Goal: Answer question/provide support: Participate in discussion

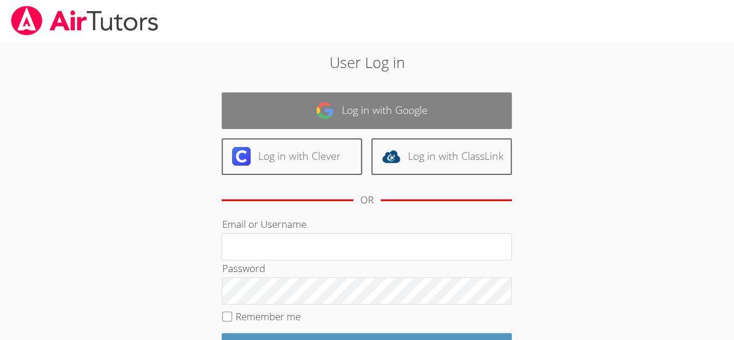
click at [481, 115] on link "Log in with Google" at bounding box center [367, 110] width 290 height 37
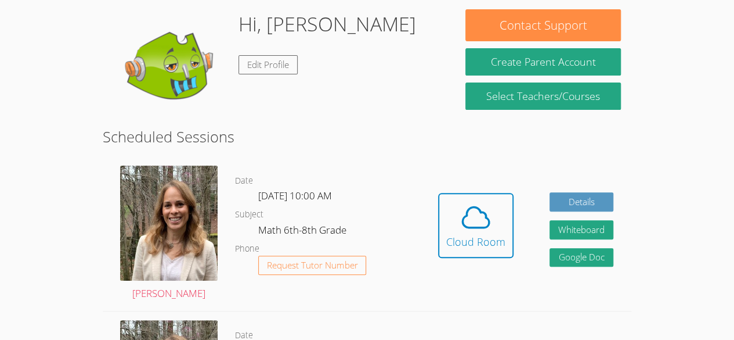
scroll to position [142, 0]
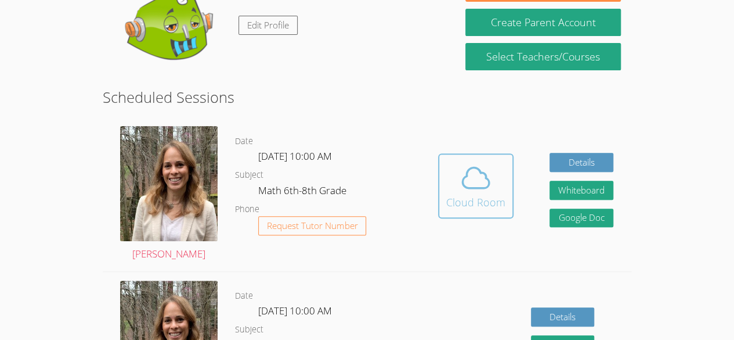
click at [502, 194] on div "Cloud Room" at bounding box center [475, 202] width 59 height 16
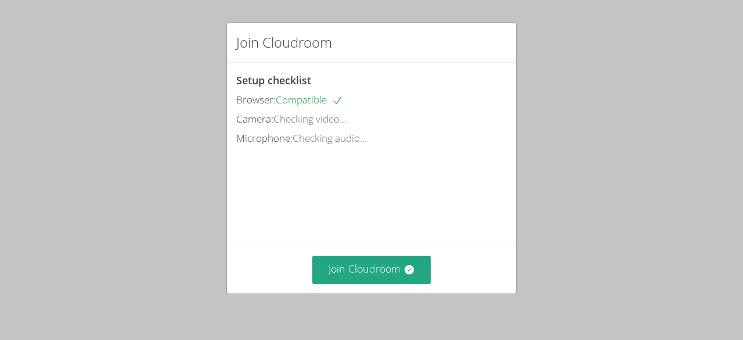
click at [410, 239] on video at bounding box center [323, 199] width 174 height 87
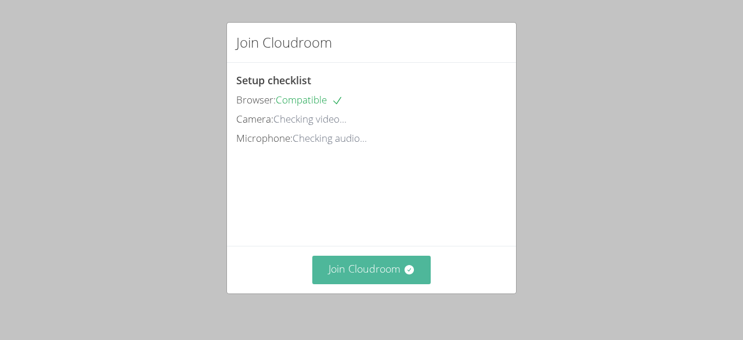
click at [377, 274] on button "Join Cloudroom" at bounding box center [371, 269] width 119 height 28
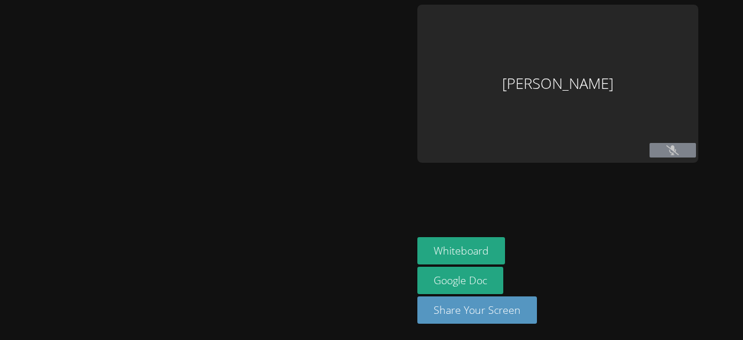
click at [358, 281] on div at bounding box center [207, 170] width 404 height 330
click at [368, 258] on div at bounding box center [207, 170] width 404 height 330
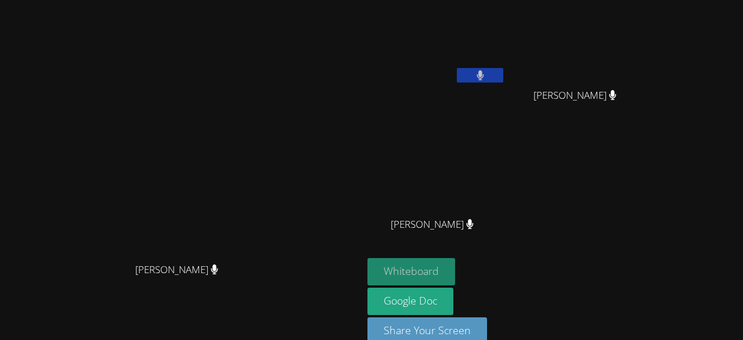
click at [455, 267] on button "Whiteboard" at bounding box center [412, 271] width 88 height 27
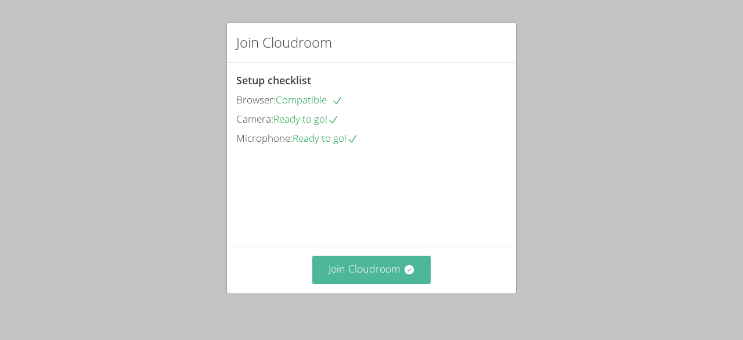
click at [369, 261] on button "Join Cloudroom" at bounding box center [371, 269] width 119 height 28
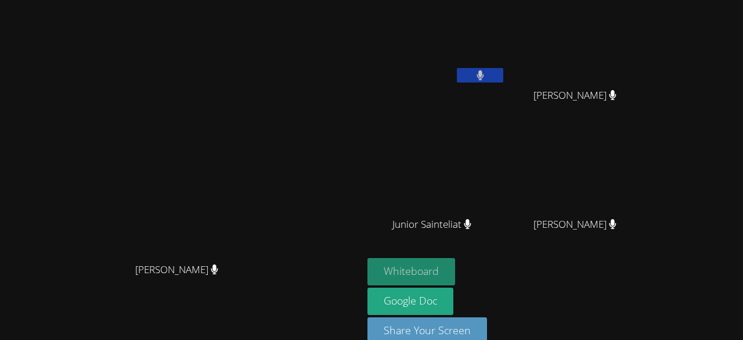
click at [455, 263] on button "Whiteboard" at bounding box center [412, 271] width 88 height 27
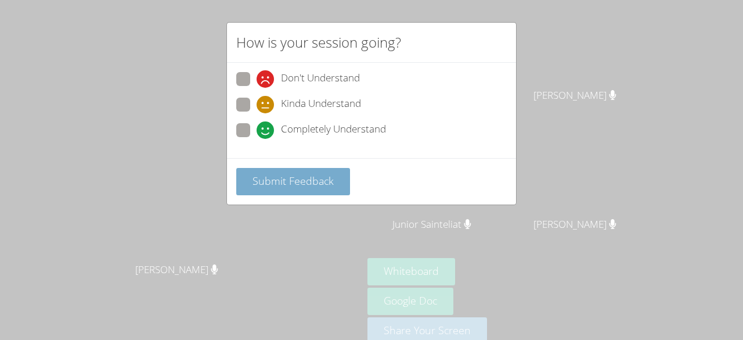
click at [314, 182] on span "Submit Feedback" at bounding box center [293, 181] width 81 height 14
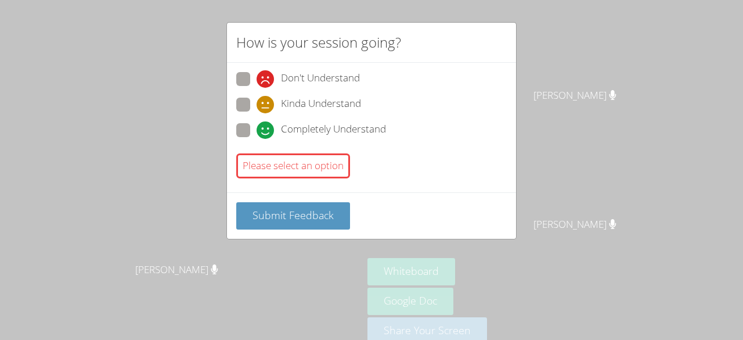
click at [257, 139] on span at bounding box center [257, 139] width 0 height 0
click at [257, 128] on input "Completely Understand" at bounding box center [262, 128] width 10 height 10
radio input "true"
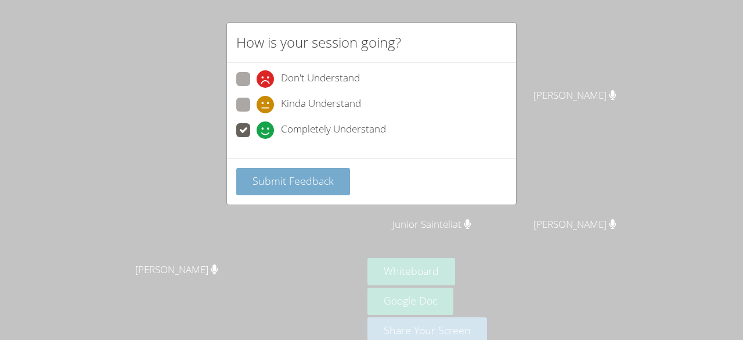
click at [296, 178] on span "Submit Feedback" at bounding box center [293, 181] width 81 height 14
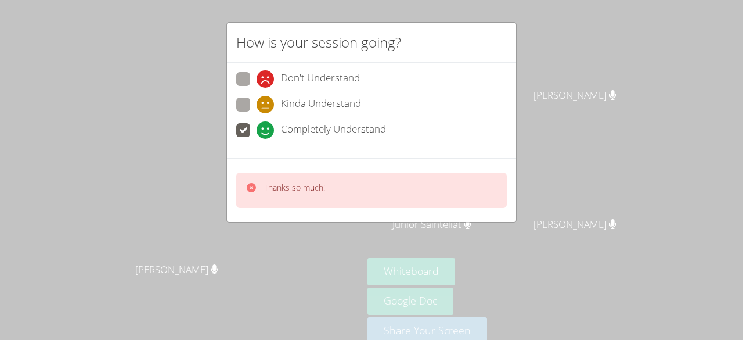
click at [584, 80] on div "How is your session going? Don't Understand Kinda Understand Completely Underst…" at bounding box center [371, 170] width 743 height 340
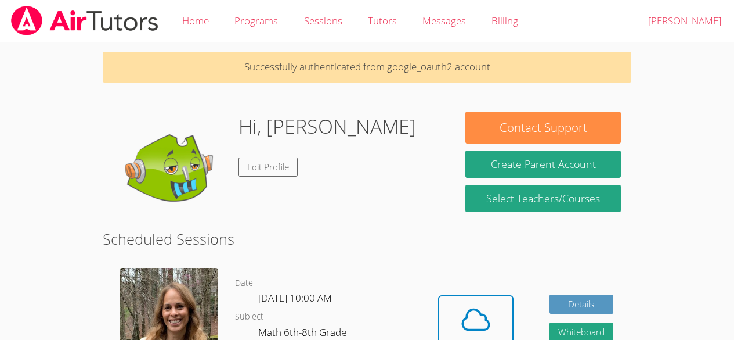
scroll to position [142, 0]
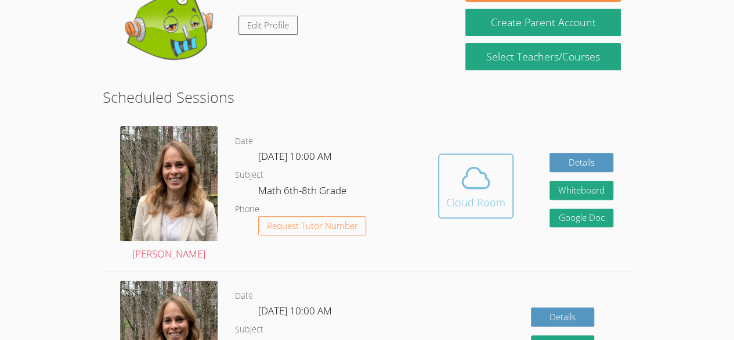
click at [464, 173] on icon at bounding box center [476, 177] width 33 height 33
click at [475, 192] on icon at bounding box center [476, 177] width 33 height 33
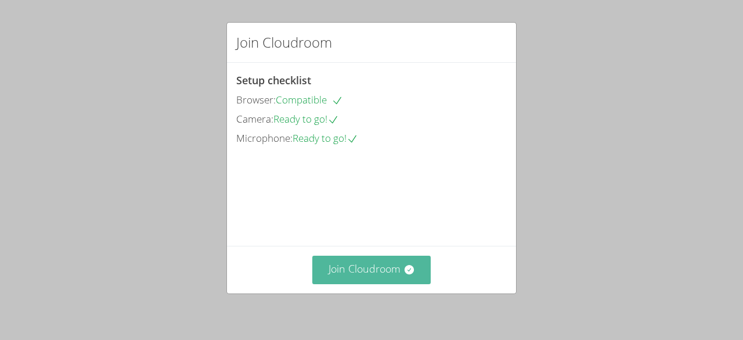
click at [389, 263] on button "Join Cloudroom" at bounding box center [371, 269] width 119 height 28
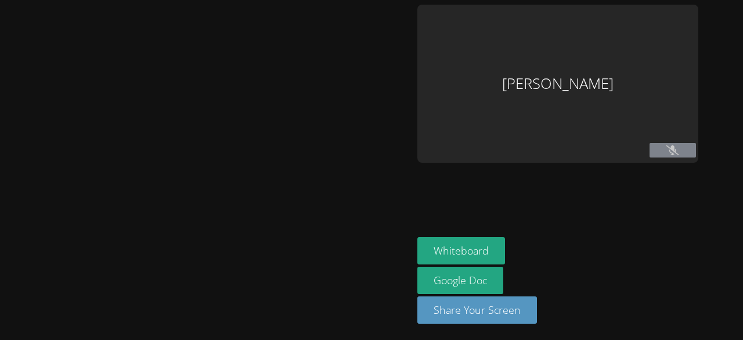
click at [561, 166] on aside "Wooderson Pierre Whiteboard Google Doc Share Your Screen" at bounding box center [558, 170] width 290 height 340
click at [662, 153] on button at bounding box center [673, 150] width 46 height 15
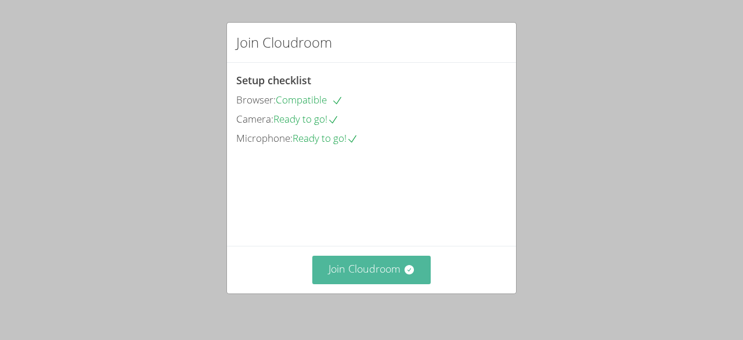
click at [386, 272] on button "Join Cloudroom" at bounding box center [371, 269] width 119 height 28
